Goal: Task Accomplishment & Management: Manage account settings

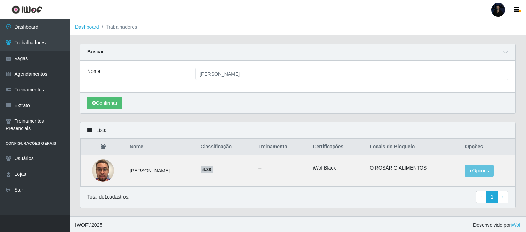
click at [501, 8] on div at bounding box center [499, 10] width 14 height 14
click at [469, 54] on button "Sair" at bounding box center [485, 54] width 63 height 14
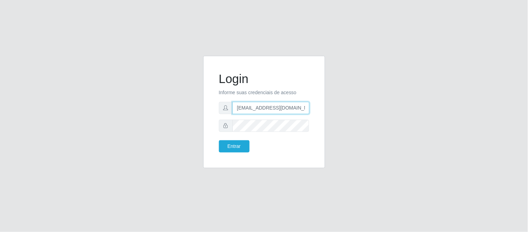
drag, startPoint x: 271, startPoint y: 107, endPoint x: 308, endPoint y: 106, distance: 38.0
click at [308, 106] on input "[EMAIL_ADDRESS][DOMAIN_NAME]" at bounding box center [271, 108] width 77 height 12
type input "[EMAIL_ADDRESS][DOMAIN_NAME]"
click at [225, 142] on button "Entrar" at bounding box center [234, 146] width 31 height 12
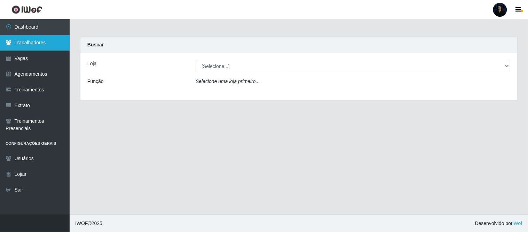
click at [46, 49] on link "Trabalhadores" at bounding box center [35, 43] width 70 height 16
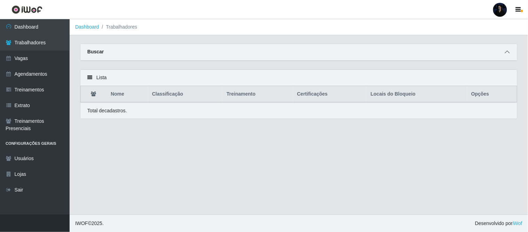
click at [506, 52] on icon at bounding box center [507, 51] width 5 height 5
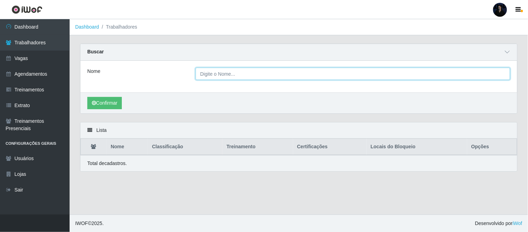
click at [281, 72] on input "Nome" at bounding box center [353, 74] width 315 height 12
paste input "[PERSON_NAME]"
type input "[PERSON_NAME]"
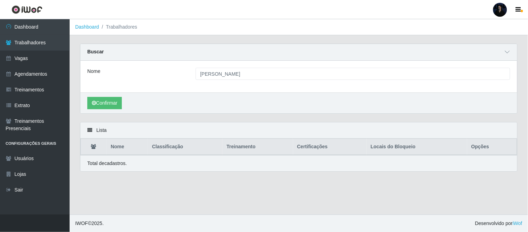
drag, startPoint x: 100, startPoint y: 109, endPoint x: 104, endPoint y: 101, distance: 8.7
click at [101, 109] on div "Confirmar" at bounding box center [298, 102] width 437 height 21
click at [104, 101] on button "Confirmar" at bounding box center [104, 103] width 34 height 12
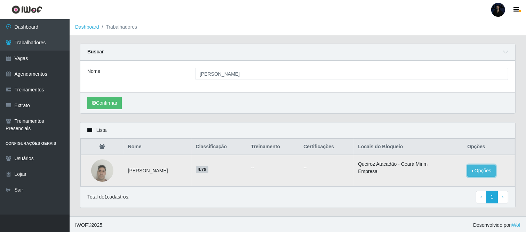
click at [487, 167] on button "Opções" at bounding box center [482, 170] width 29 height 12
